Goal: Task Accomplishment & Management: Use online tool/utility

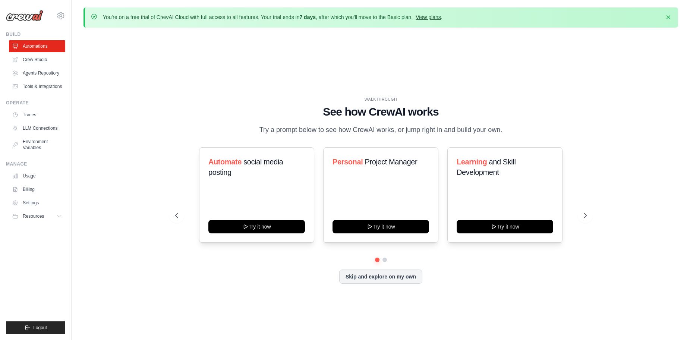
click at [433, 15] on link "View plans" at bounding box center [428, 17] width 25 height 6
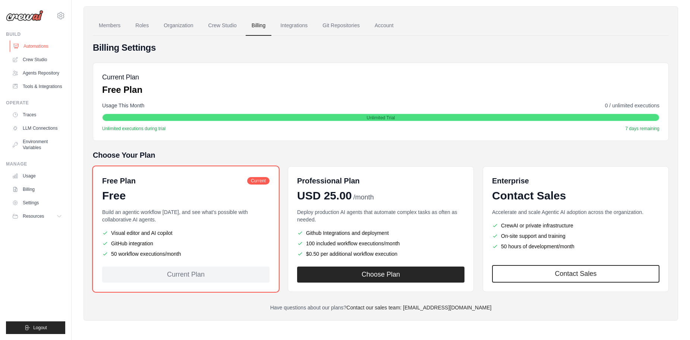
click at [37, 48] on link "Automations" at bounding box center [38, 46] width 56 height 12
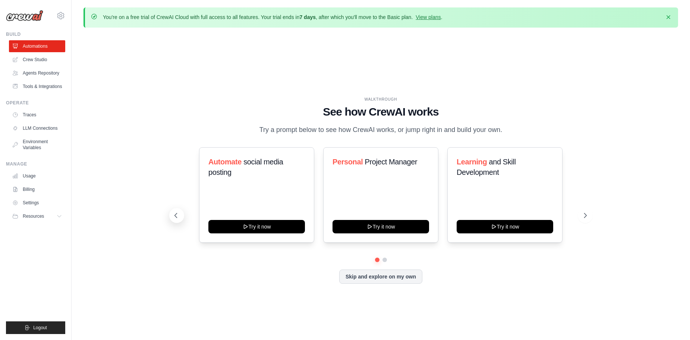
click at [171, 212] on button at bounding box center [176, 215] width 15 height 15
click at [384, 276] on button "Skip and explore on my own" at bounding box center [380, 276] width 83 height 14
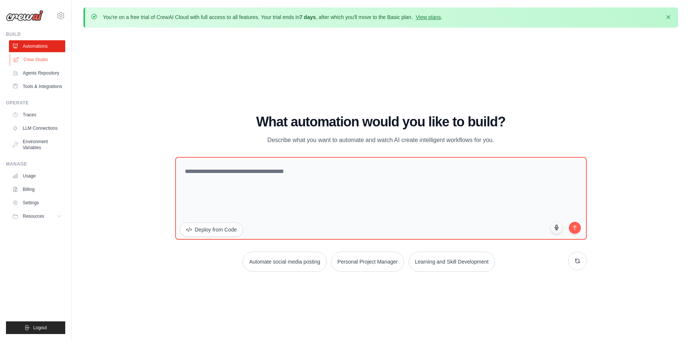
click at [47, 60] on link "Crew Studio" at bounding box center [38, 60] width 56 height 12
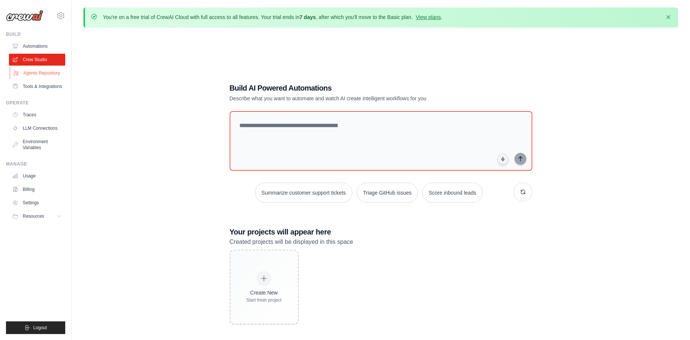
click at [37, 72] on link "Agents Repository" at bounding box center [38, 73] width 56 height 12
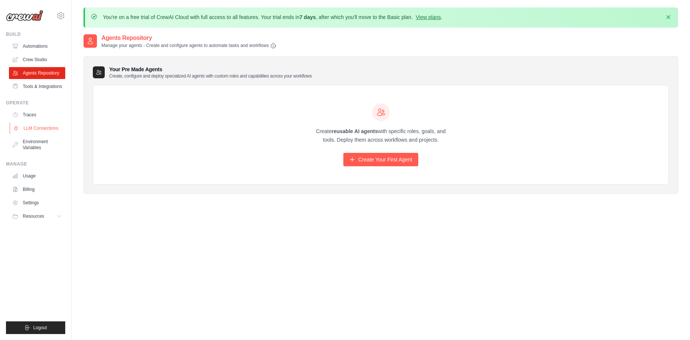
click at [48, 130] on link "LLM Connections" at bounding box center [38, 128] width 56 height 12
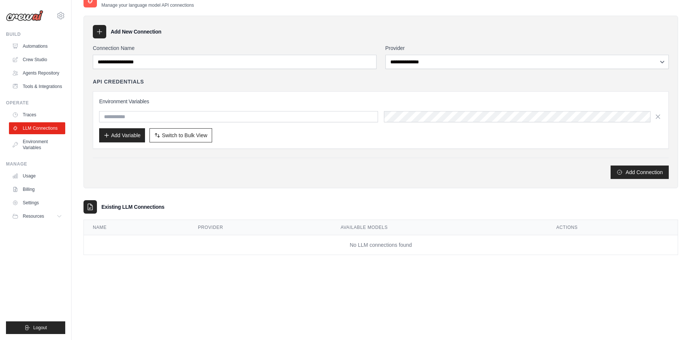
scroll to position [41, 0]
click at [47, 140] on link "Environment Variables" at bounding box center [38, 145] width 56 height 18
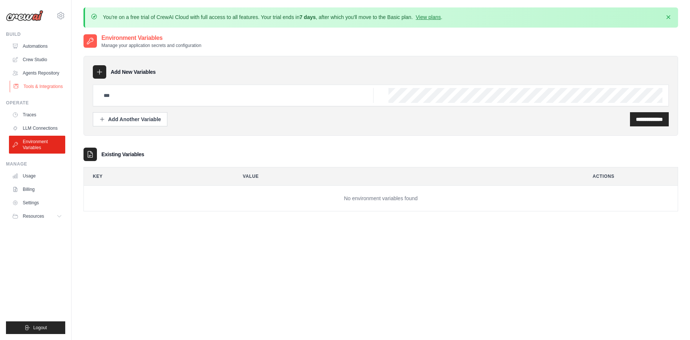
click at [45, 84] on link "Tools & Integrations" at bounding box center [38, 87] width 56 height 12
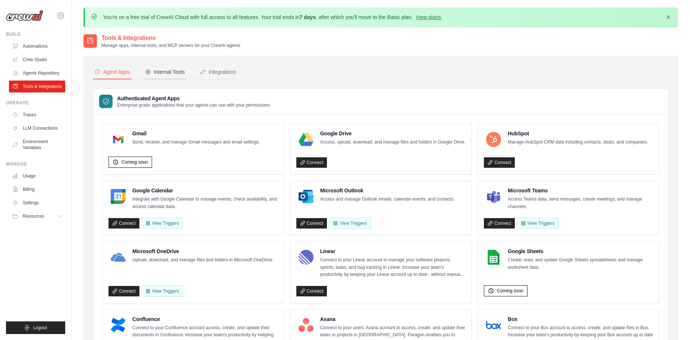
click at [173, 78] on button "Internal Tools" at bounding box center [164, 72] width 43 height 14
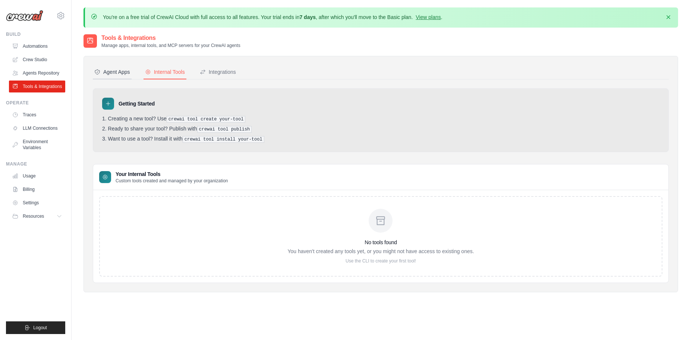
click at [114, 73] on div "Agent Apps" at bounding box center [112, 71] width 36 height 7
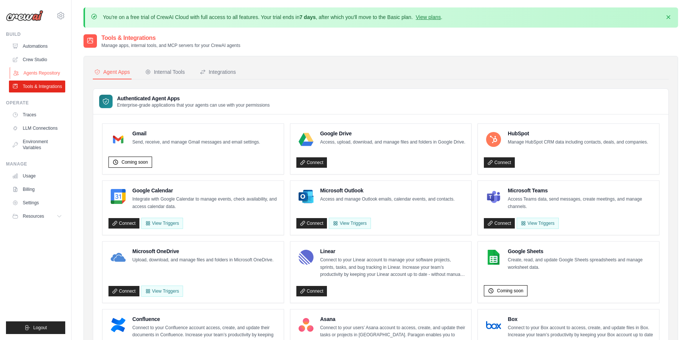
click at [40, 72] on link "Agents Repository" at bounding box center [38, 73] width 56 height 12
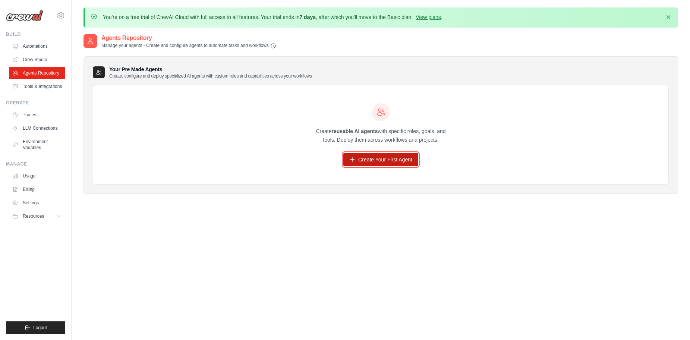
click at [353, 163] on link "Create Your First Agent" at bounding box center [380, 159] width 75 height 13
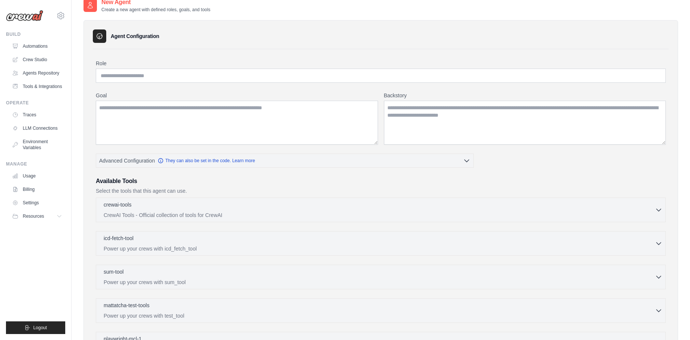
scroll to position [75, 0]
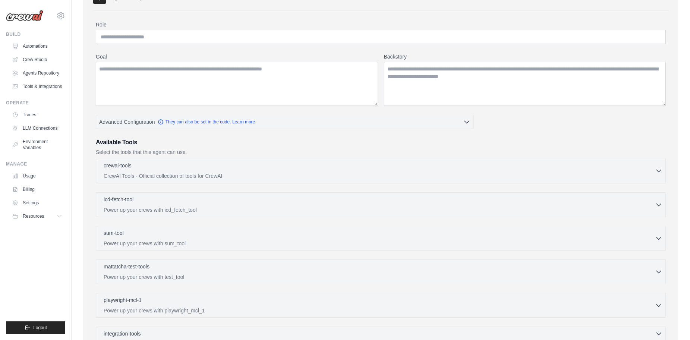
click at [502, 174] on p "CrewAI Tools - Official collection of tools for CrewAI" at bounding box center [379, 175] width 551 height 7
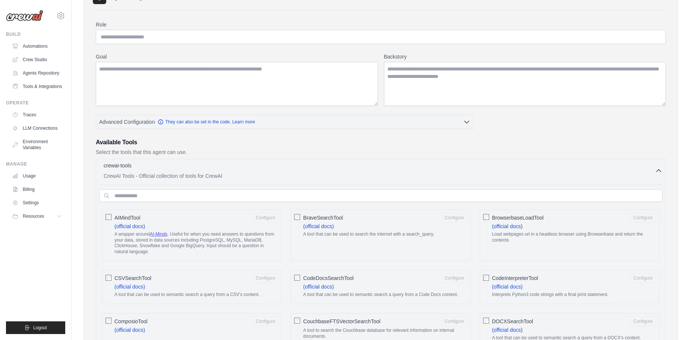
click at [502, 174] on p "CrewAI Tools - Official collection of tools for CrewAI" at bounding box center [379, 175] width 551 height 7
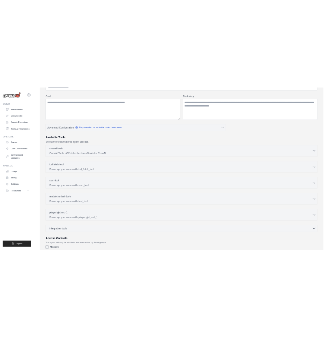
scroll to position [0, 0]
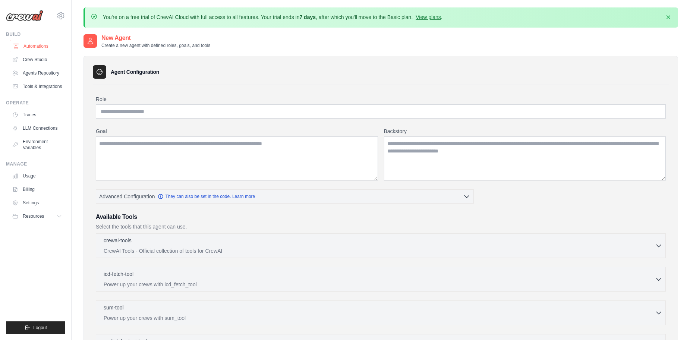
click at [53, 50] on link "Automations" at bounding box center [38, 46] width 56 height 12
